Goal: Find contact information: Find contact information

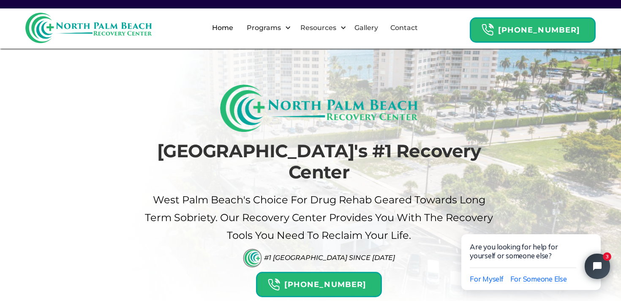
click at [176, 105] on div "Palm Beach's #1 Recovery Center West palm beach's Choice For drug Rehab Geared …" at bounding box center [310, 190] width 367 height 212
click at [423, 24] on link "Contact" at bounding box center [404, 27] width 38 height 27
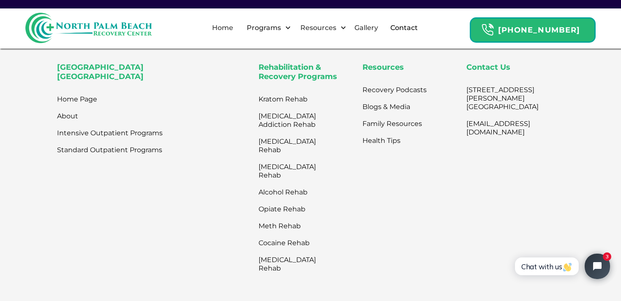
scroll to position [530, 0]
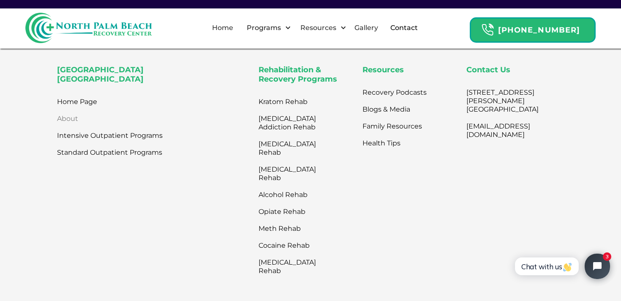
click at [62, 117] on link "About" at bounding box center [67, 118] width 21 height 17
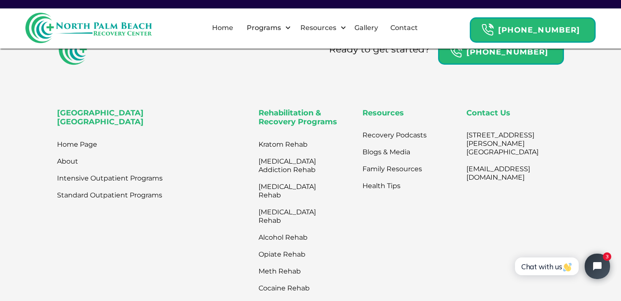
scroll to position [1908, 0]
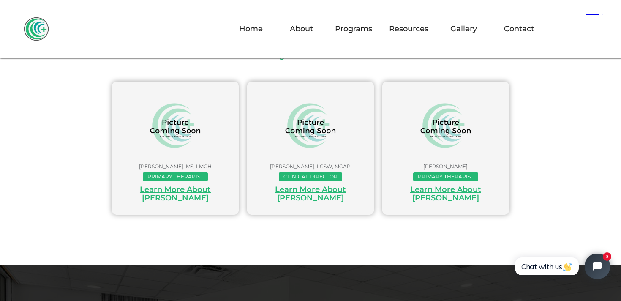
scroll to position [411, 0]
